Goal: Information Seeking & Learning: Learn about a topic

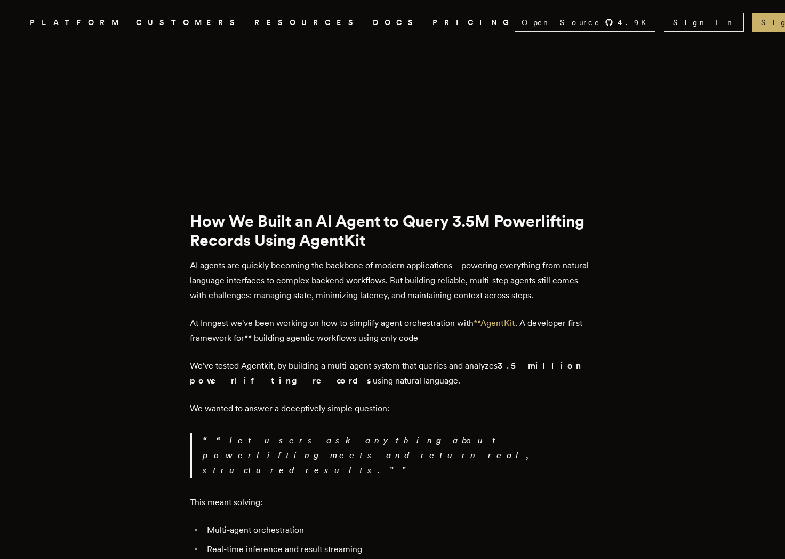
scroll to position [858, 0]
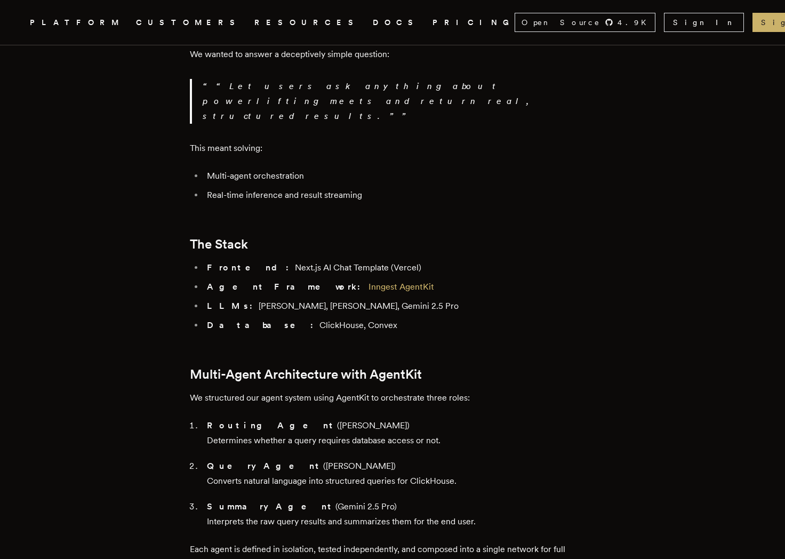
click at [268, 459] on p "Query Agent (Claude Opus) Converts natural language into structured queries for…" at bounding box center [401, 474] width 388 height 30
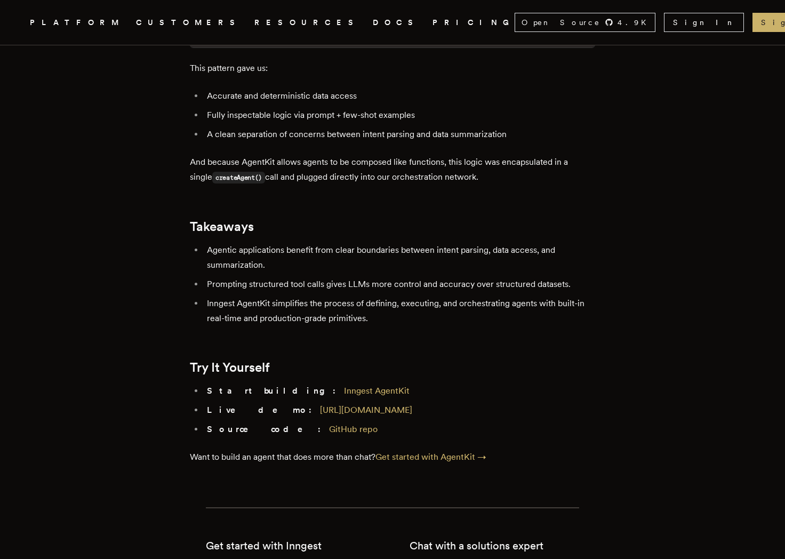
scroll to position [4678, 0]
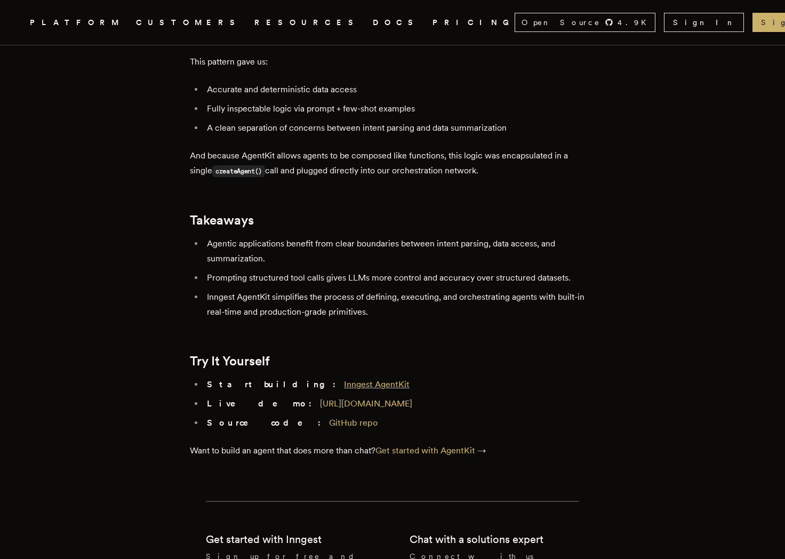
click at [344, 379] on link "Inngest AgentKit" at bounding box center [377, 384] width 66 height 10
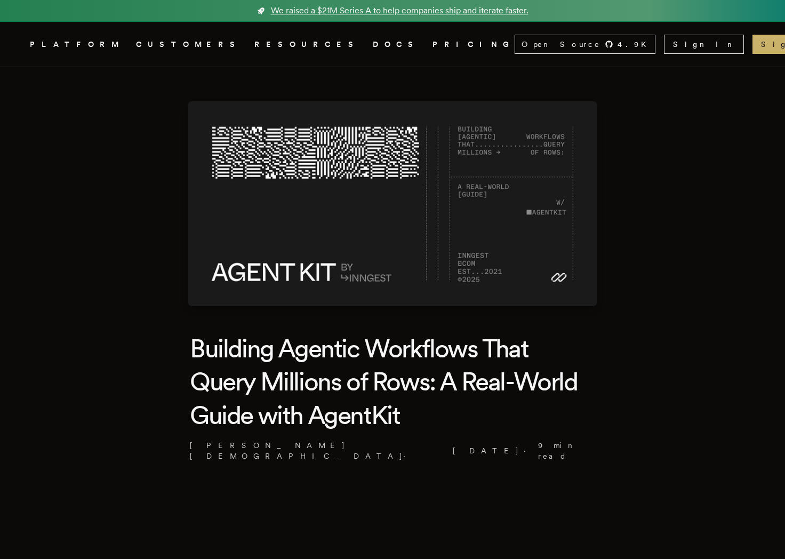
click at [373, 45] on link "DOCS" at bounding box center [396, 44] width 47 height 13
click at [373, 43] on link "DOCS" at bounding box center [396, 44] width 47 height 13
